Goal: Information Seeking & Learning: Learn about a topic

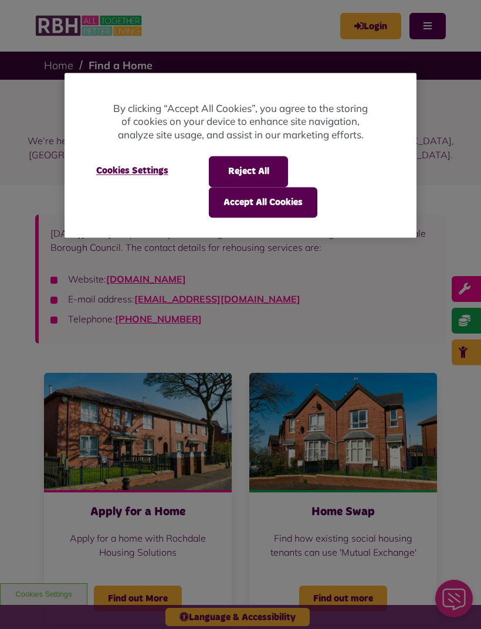
click at [290, 202] on button "Accept All Cookies" at bounding box center [263, 202] width 109 height 31
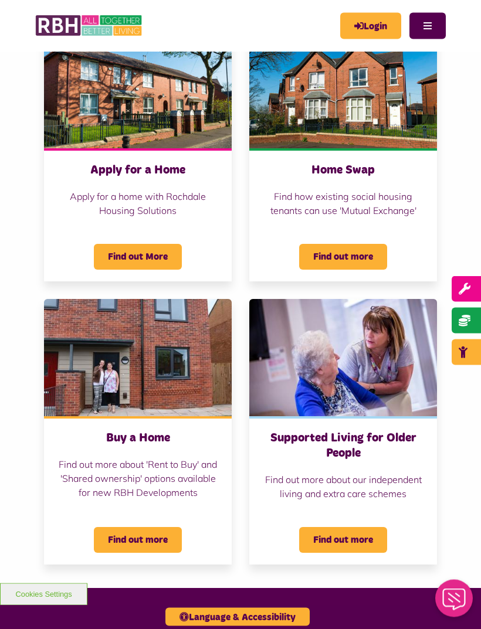
scroll to position [342, 0]
click at [349, 538] on span "Find out more" at bounding box center [343, 540] width 88 height 26
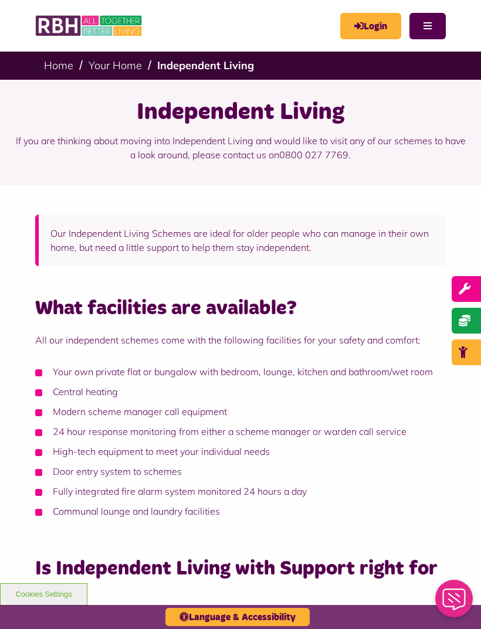
click at [401, 524] on div "What facilities are available? All our independent schemes come with the follow…" at bounding box center [240, 614] width 411 height 636
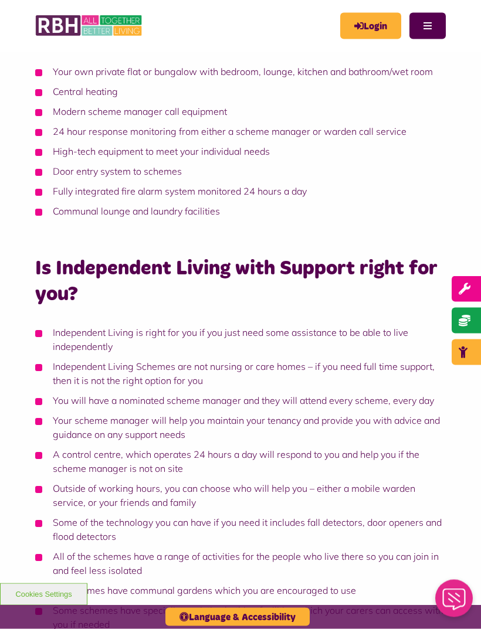
scroll to position [301, 0]
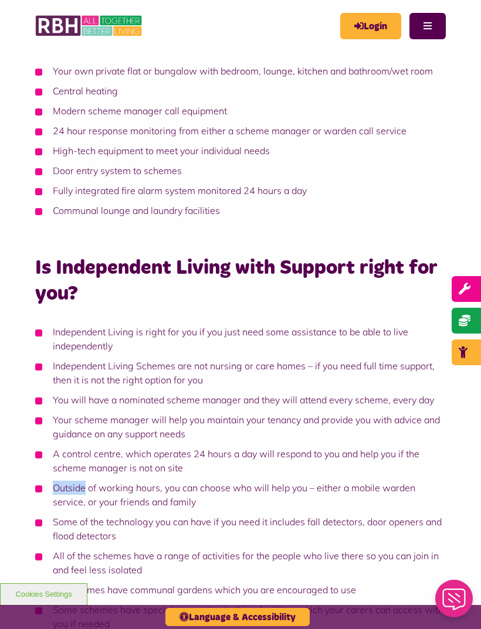
click at [456, 509] on div "What facilities are available? All our independent schemes come with the follow…" at bounding box center [240, 325] width 481 height 672
click at [451, 534] on div "What facilities are available? All our independent schemes come with the follow…" at bounding box center [240, 325] width 481 height 672
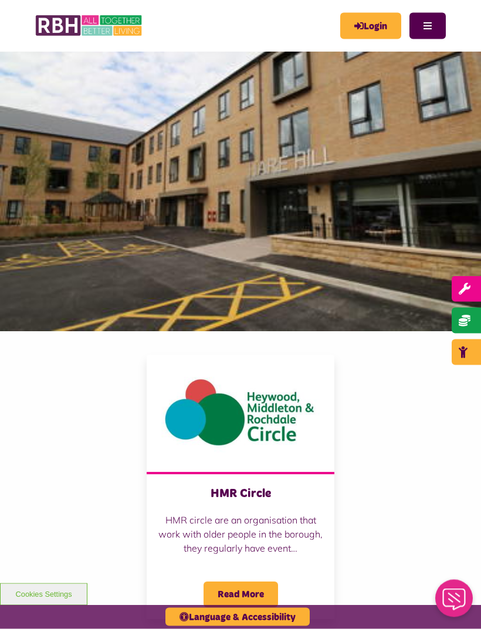
scroll to position [1180, 0]
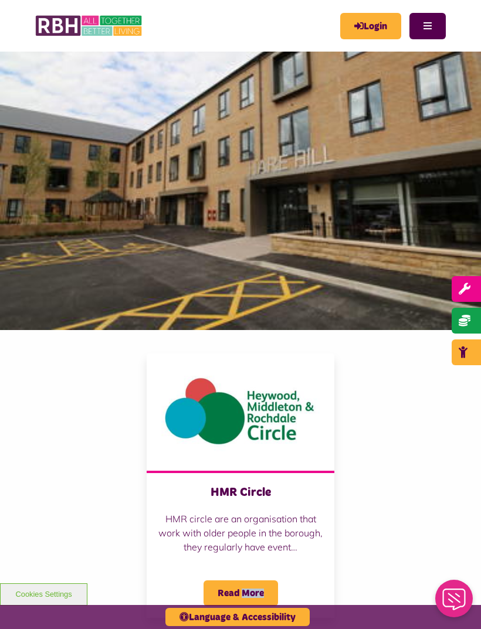
click at [436, 531] on div "HMR Circle HMR circle are an organisation that work with older people in the bo…" at bounding box center [240, 486] width 411 height 265
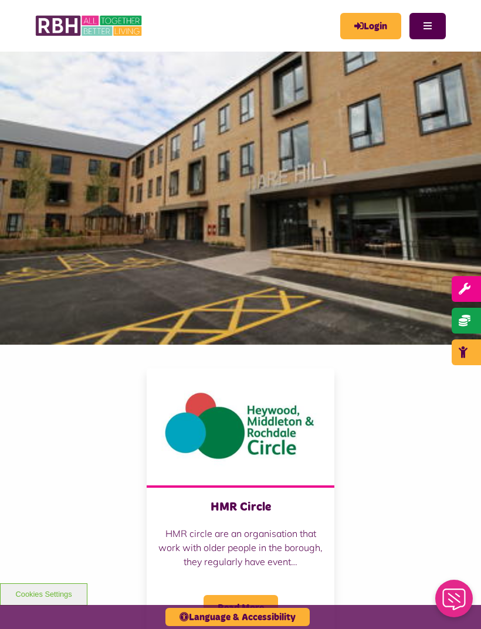
scroll to position [1165, 0]
